Goal: Use online tool/utility: Utilize a website feature to perform a specific function

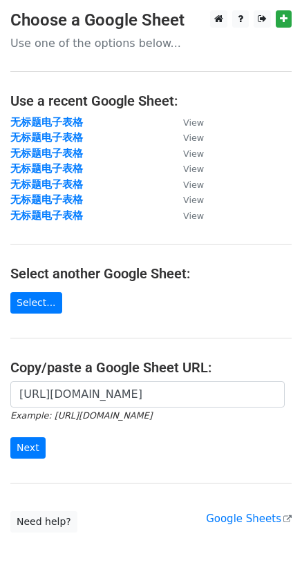
click at [28, 447] on input "Next" at bounding box center [27, 447] width 35 height 21
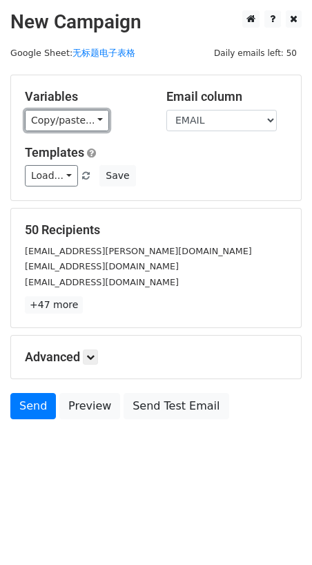
drag, startPoint x: 32, startPoint y: 130, endPoint x: 40, endPoint y: 132, distance: 7.9
click at [38, 130] on link "Copy/paste..." at bounding box center [67, 120] width 84 height 21
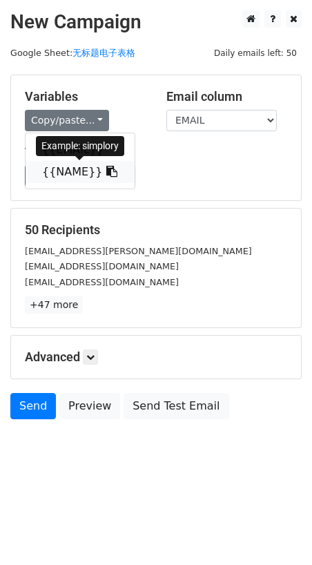
click at [55, 170] on link "{{NAME}}" at bounding box center [80, 172] width 109 height 22
